Goal: Information Seeking & Learning: Learn about a topic

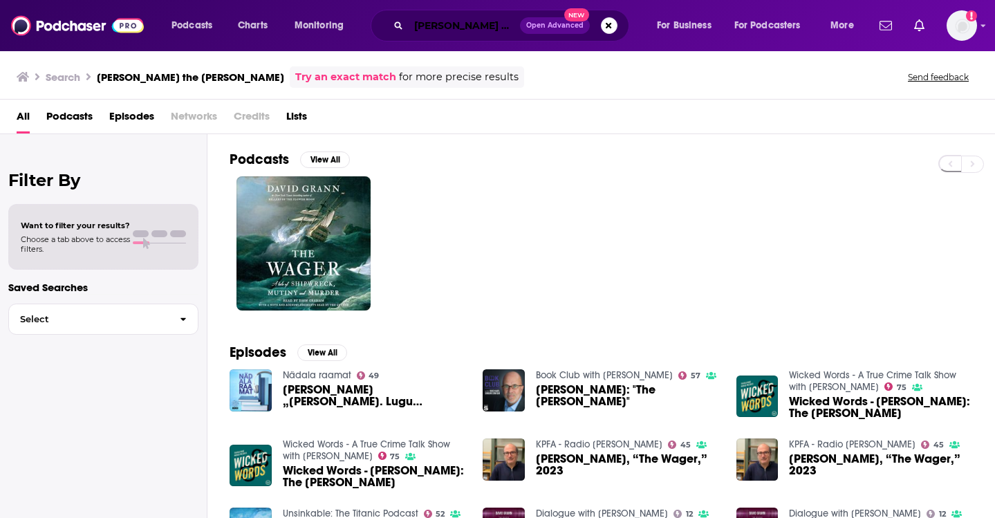
click at [433, 26] on input "[PERSON_NAME] the [PERSON_NAME]" at bounding box center [464, 26] width 111 height 22
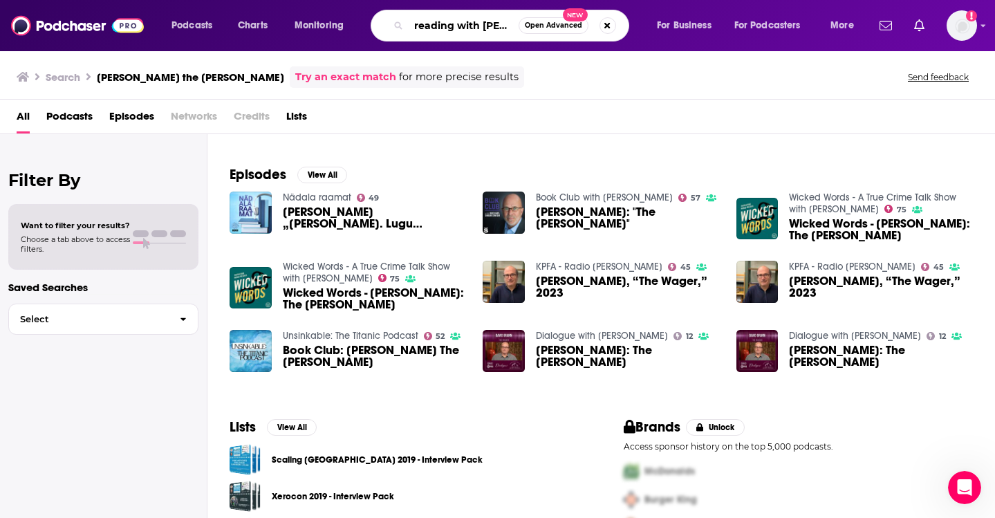
type input "reading with [PERSON_NAME]"
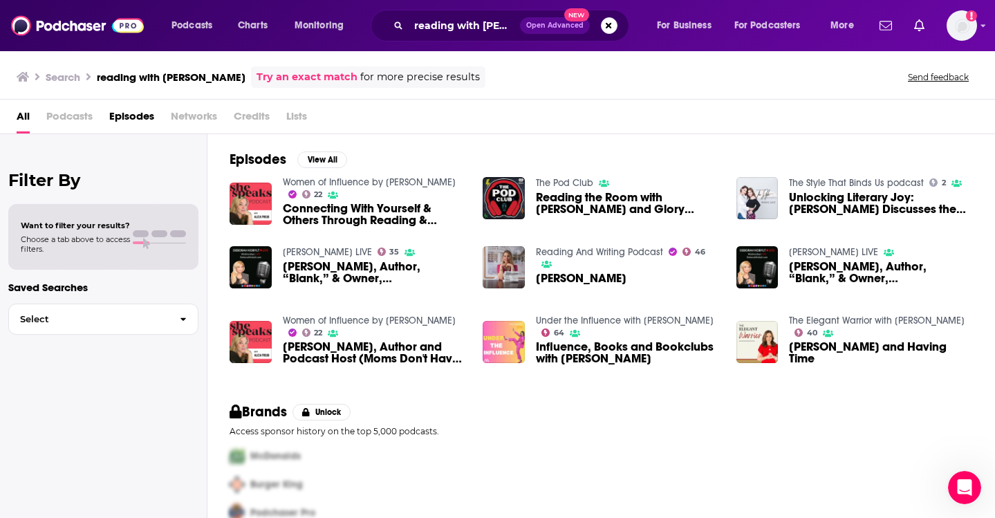
click at [590, 258] on link "Reading And Writing Podcast" at bounding box center [599, 252] width 127 height 12
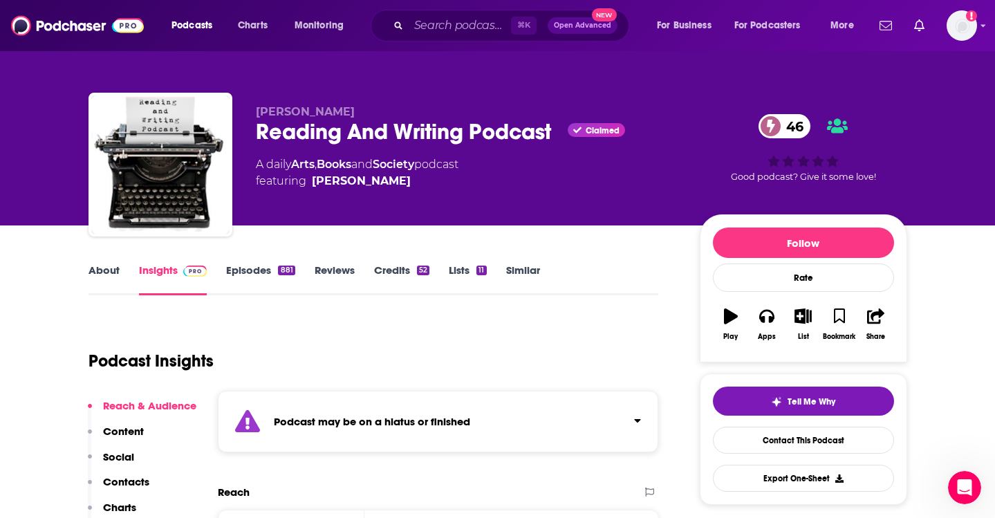
click at [252, 272] on link "Episodes 881" at bounding box center [260, 279] width 68 height 32
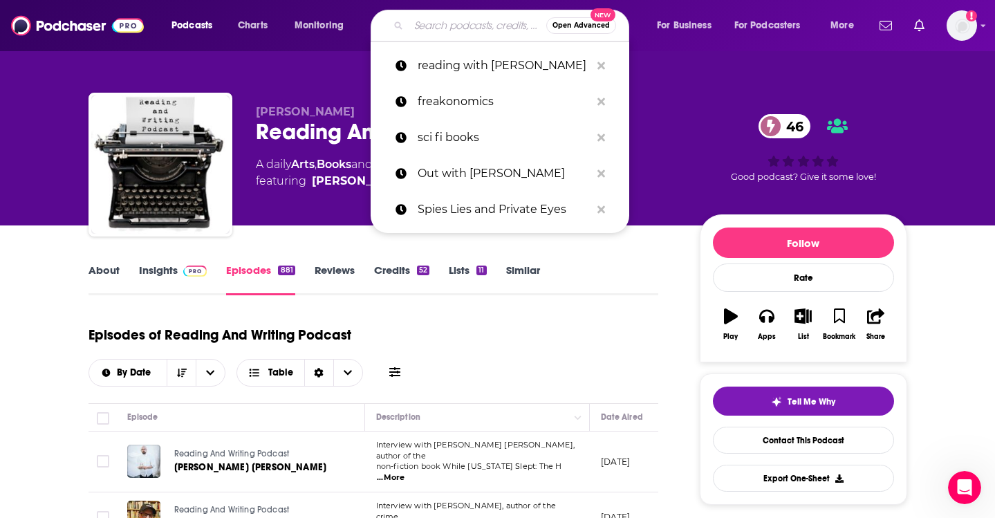
click at [438, 24] on input "Search podcasts, credits, & more..." at bounding box center [478, 26] width 138 height 22
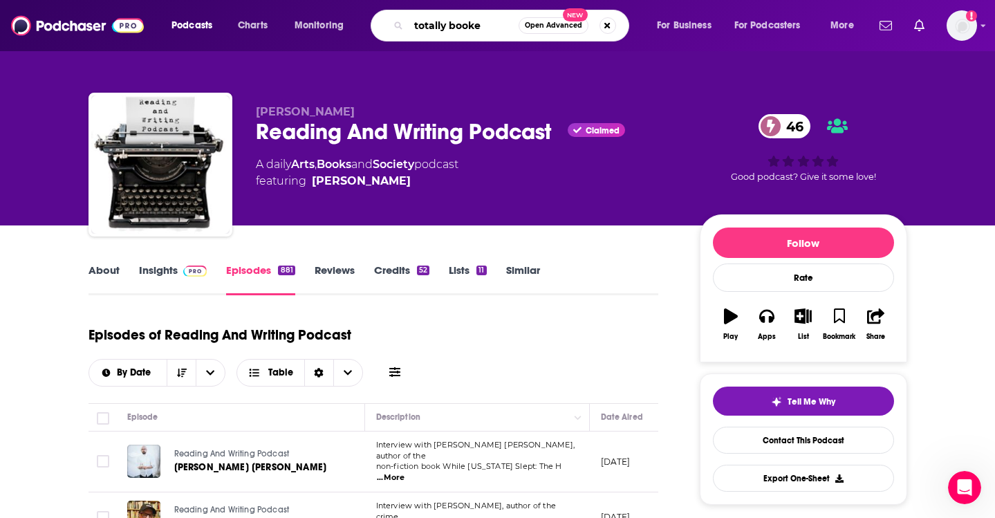
type input "totally booked"
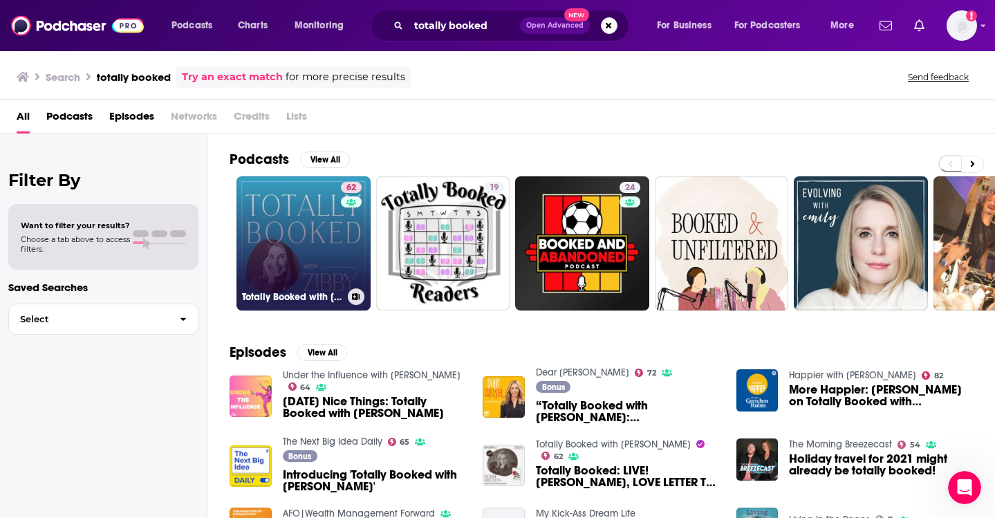
click at [281, 230] on link "62 Totally Booked with [PERSON_NAME]" at bounding box center [303, 243] width 134 height 134
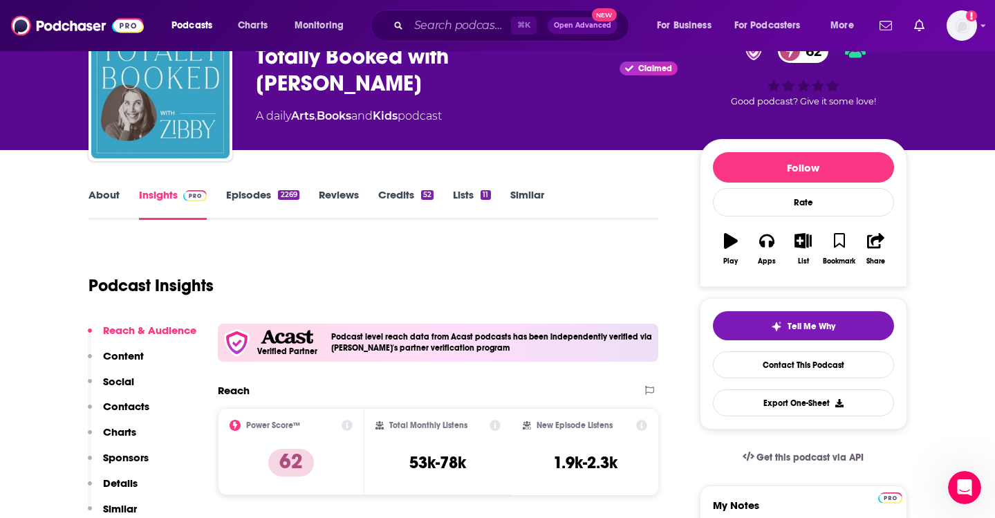
scroll to position [77, 0]
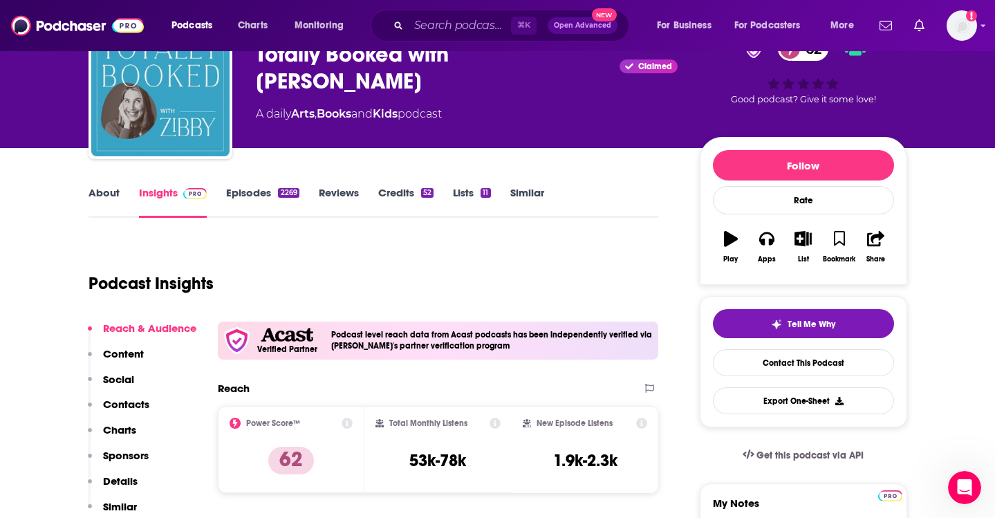
click at [240, 196] on link "Episodes 2269" at bounding box center [262, 202] width 73 height 32
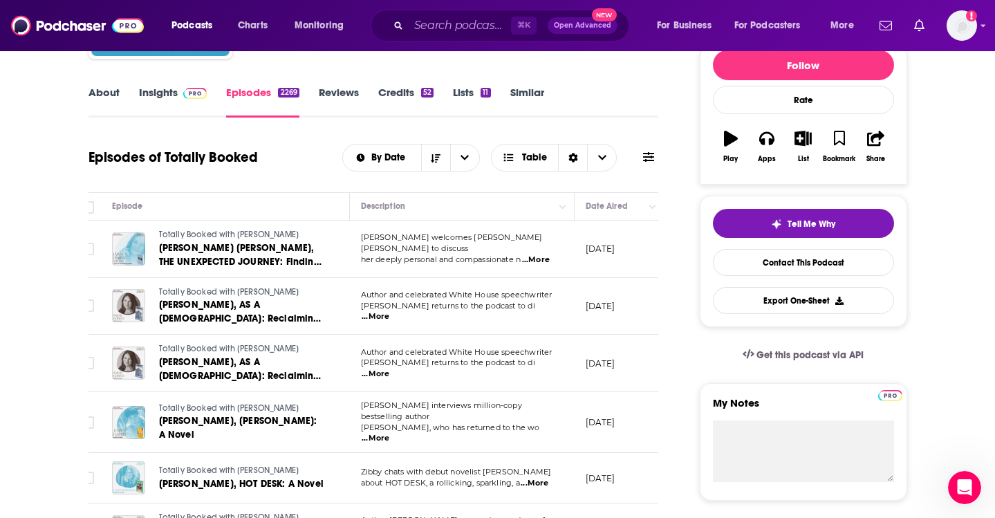
scroll to position [255, 0]
